Goal: Communication & Community: Ask a question

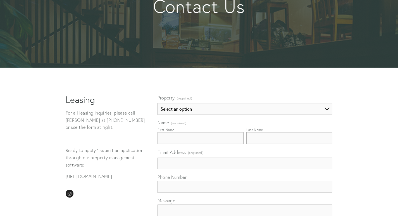
scroll to position [84, 0]
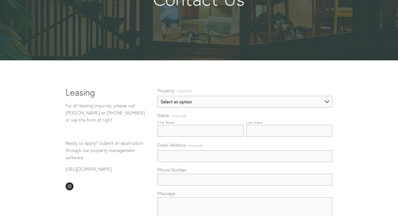
click at [182, 134] on input "First Name" at bounding box center [201, 131] width 86 height 12
type input "[PERSON_NAME]"
type input "[EMAIL_ADDRESS][DOMAIN_NAME]"
type input "8149805065"
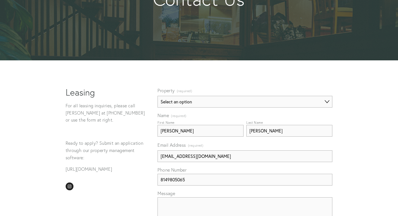
drag, startPoint x: 185, startPoint y: 102, endPoint x: 181, endPoint y: 109, distance: 7.8
click at [185, 102] on select "Select an option 931-[STREET_ADDRESS][GEOGRAPHIC_DATA][STREET_ADDRESS][STREET_A…" at bounding box center [245, 102] width 175 height 12
select select "[STREET_ADDRESS]"
click at [158, 96] on select "Select an option 931-[STREET_ADDRESS][GEOGRAPHIC_DATA][STREET_ADDRESS][STREET_A…" at bounding box center [245, 102] width 175 height 12
paste textarea "Beloved website owner, I’m Jade from Web Design Unit—creating sleek, secure, an…"
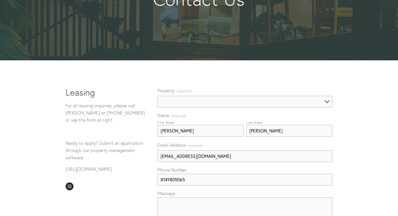
drag, startPoint x: 171, startPoint y: 202, endPoint x: 158, endPoint y: 200, distance: 13.0
click at [170, 202] on textarea "Message" at bounding box center [245, 211] width 175 height 28
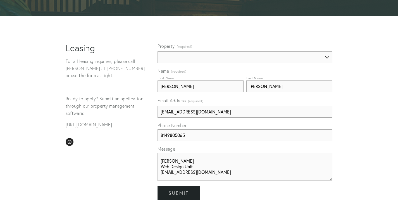
scroll to position [139, 0]
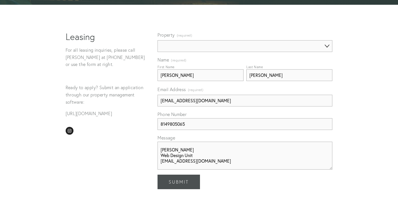
type textarea "Beloved website owner, I’m Jade from Web Design Unit—creating sleek, secure, an…"
click at [176, 185] on button "Submit Submit" at bounding box center [179, 182] width 42 height 15
